Goal: Navigation & Orientation: Find specific page/section

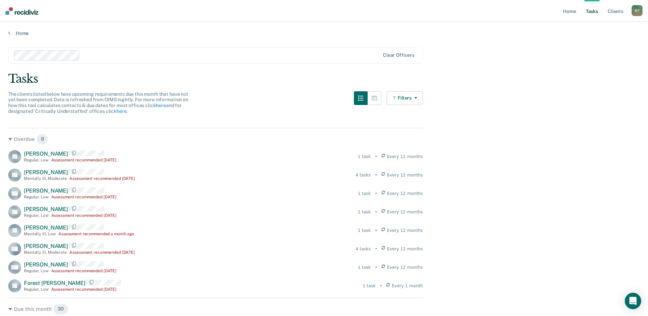
click at [416, 100] on icon "button" at bounding box center [414, 97] width 5 height 5
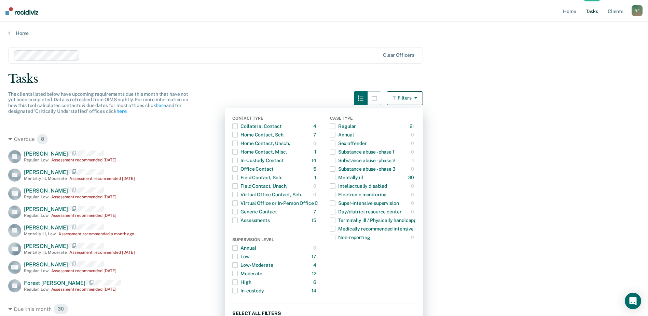
scroll to position [1, 0]
click at [274, 309] on button "Select all filters" at bounding box center [323, 311] width 183 height 9
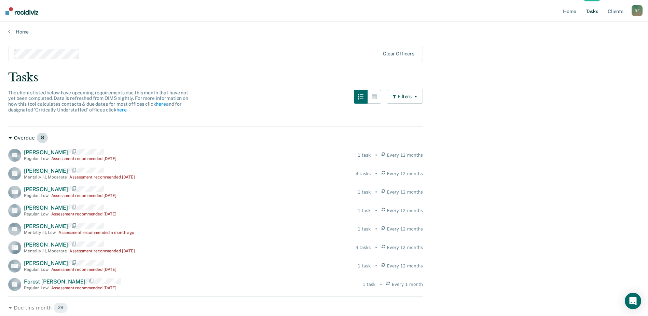
click at [12, 137] on icon at bounding box center [10, 138] width 4 height 2
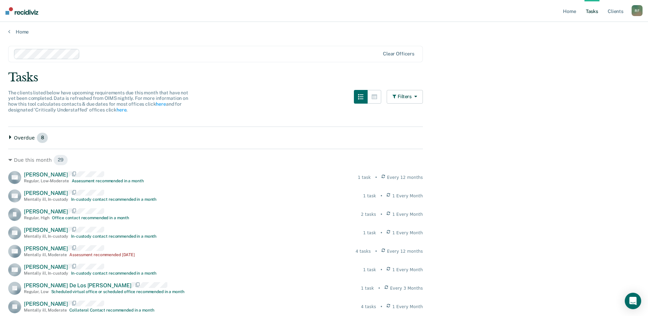
click at [12, 137] on icon at bounding box center [10, 137] width 4 height 4
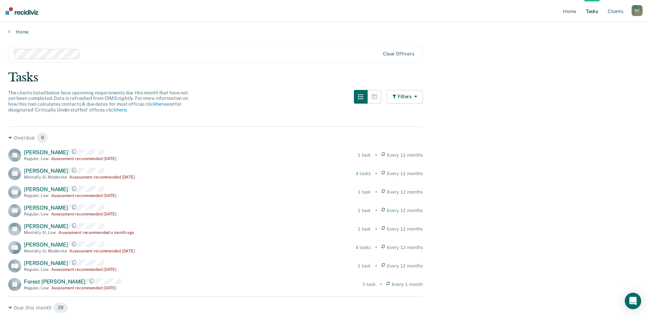
scroll to position [0, 0]
click at [24, 33] on link "Home" at bounding box center [324, 33] width 632 height 6
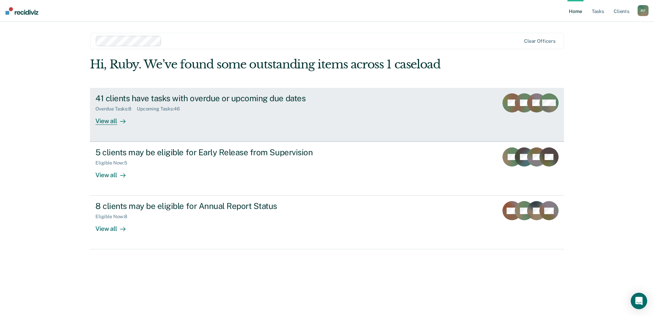
click at [109, 120] on div "View all" at bounding box center [114, 117] width 38 height 13
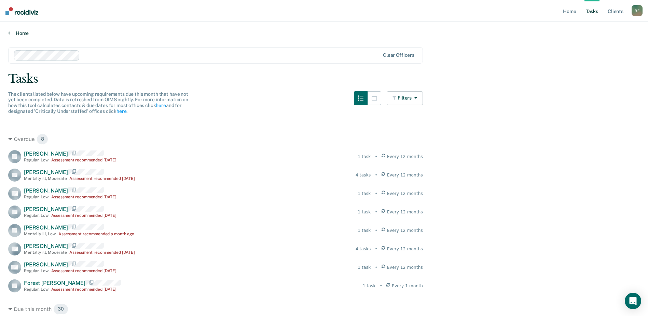
click at [11, 35] on link "Home" at bounding box center [324, 33] width 632 height 6
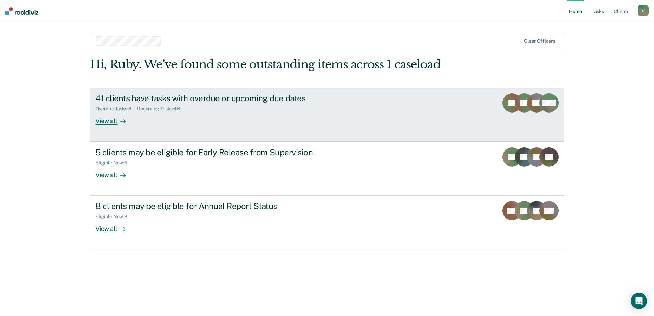
click at [111, 122] on div "View all" at bounding box center [114, 117] width 38 height 13
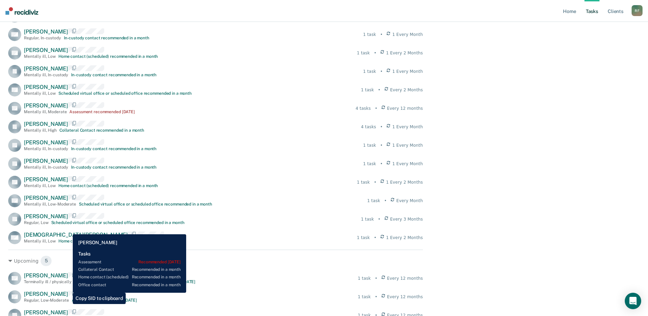
scroll to position [649, 0]
